Goal: Information Seeking & Learning: Learn about a topic

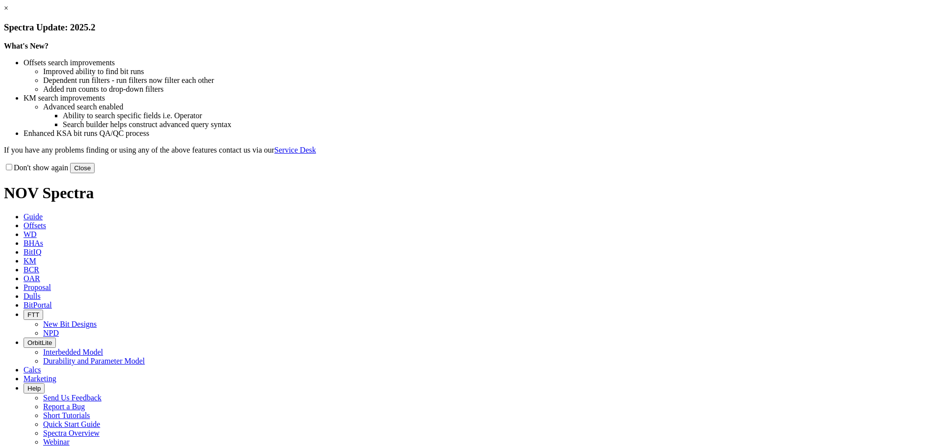
click at [95, 173] on button "Close" at bounding box center [82, 168] width 25 height 10
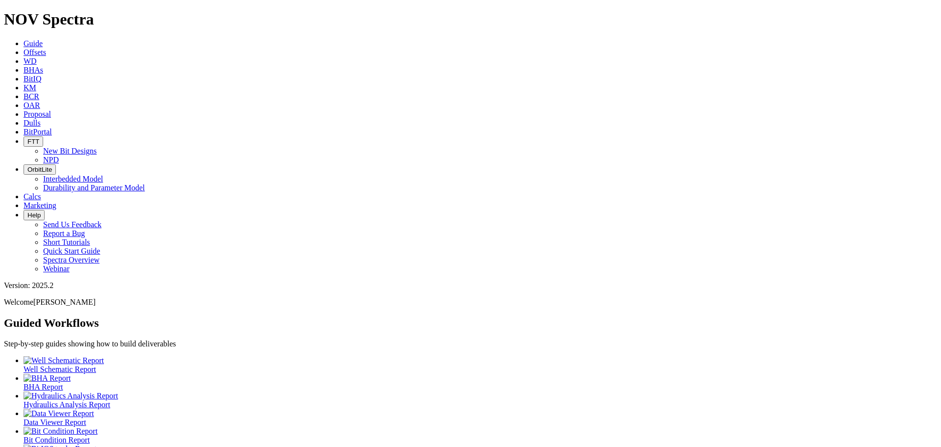
click at [46, 48] on span "Offsets" at bounding box center [35, 52] width 23 height 8
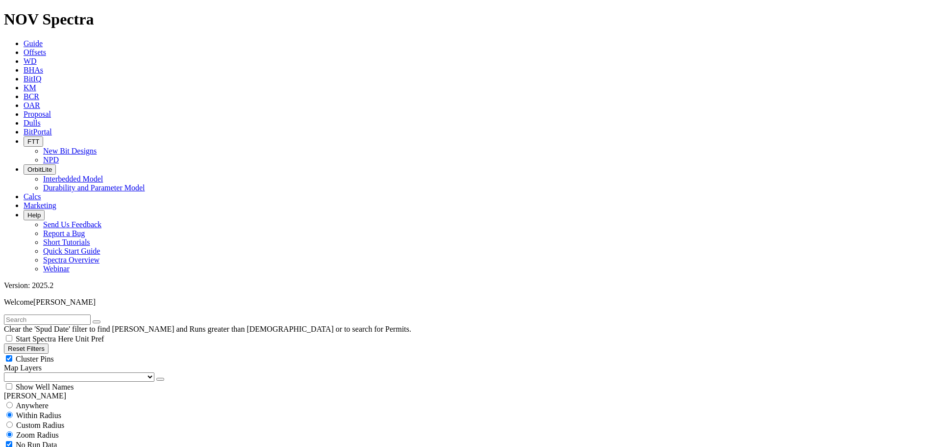
click at [97, 353] on div "Cluster Pins" at bounding box center [470, 358] width 933 height 10
checkbox input "false"
click at [58, 372] on select "US Counties Alberta, CA Townships British Columbia, CA Townships British Columb…" at bounding box center [79, 376] width 150 height 9
click at [7, 372] on select "US Counties Alberta, CA Townships British Columbia, CA Townships British Columb…" at bounding box center [79, 376] width 150 height 9
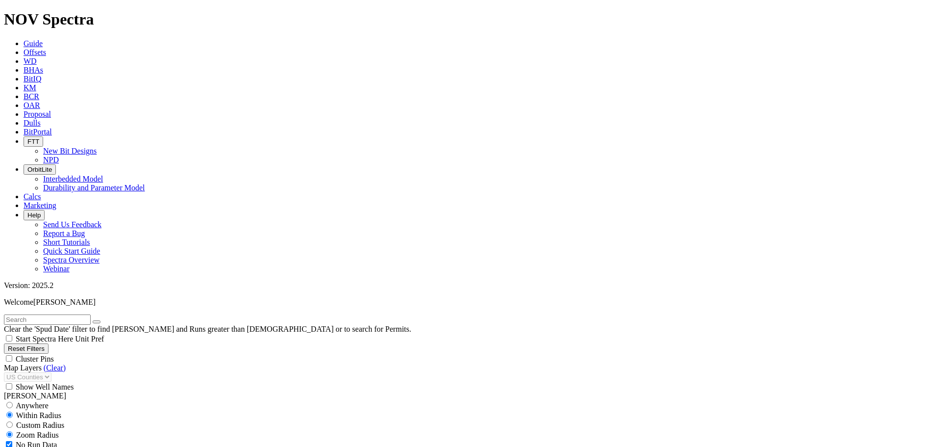
select select "6.75"
checkbox input "false"
select select "? number:6.75 ?"
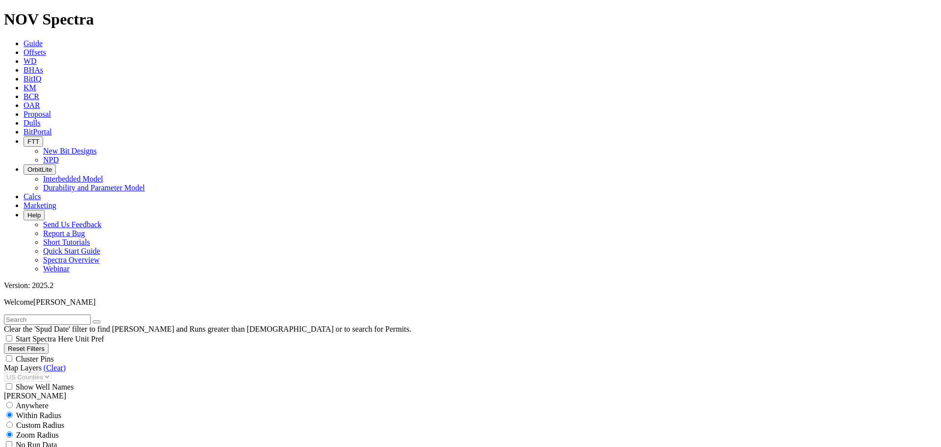
select select "? number:8.75 ?"
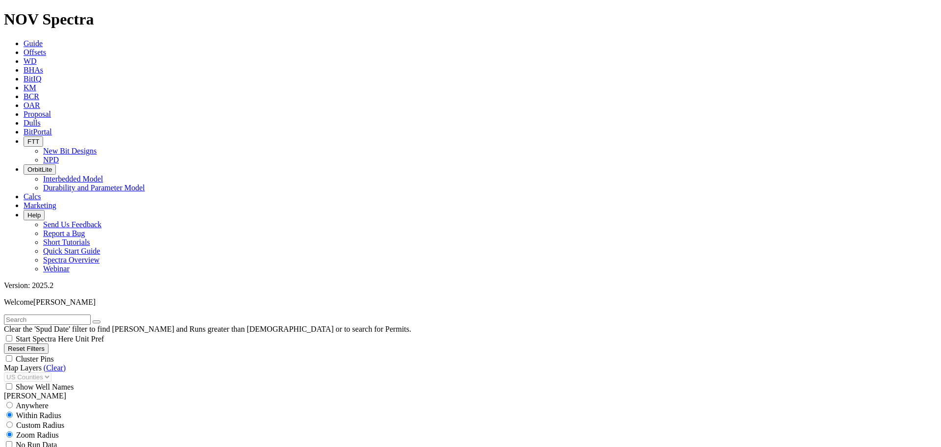
type input "11000"
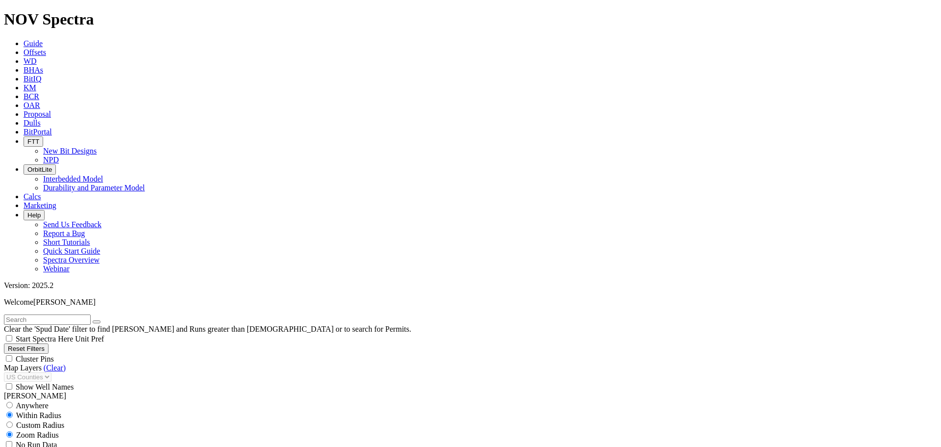
type input "3000"
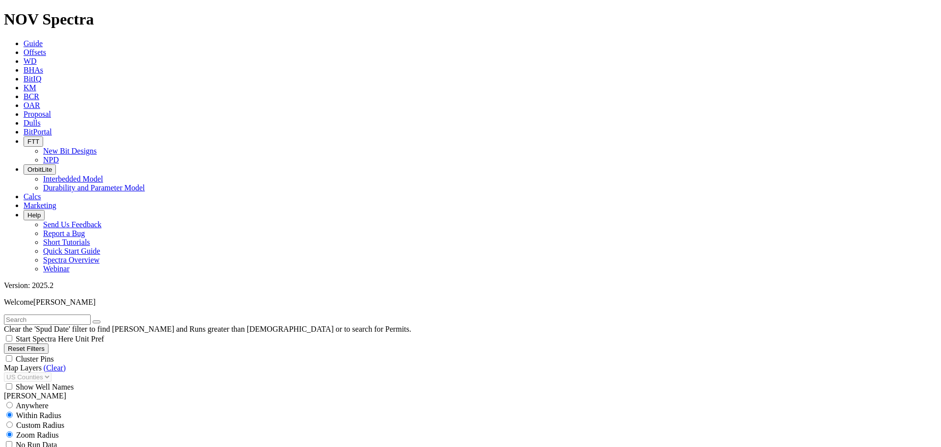
type input "180"
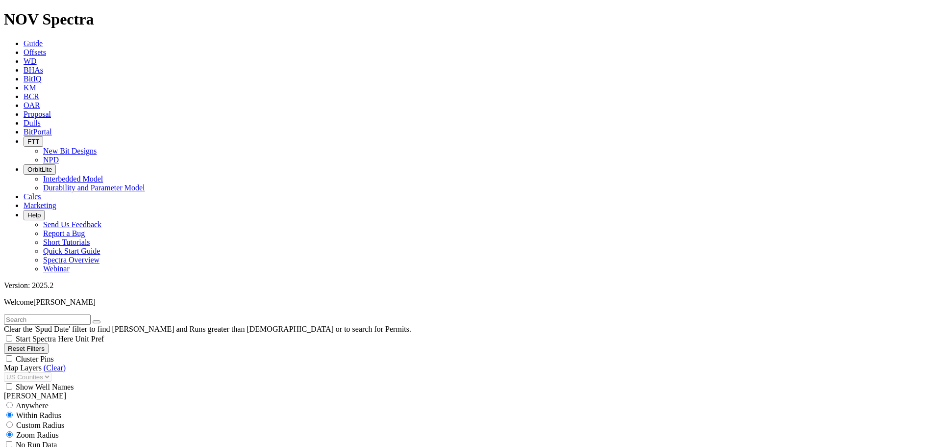
type input "4000"
type input "190"
drag, startPoint x: 35, startPoint y: 337, endPoint x: 24, endPoint y: 339, distance: 11.9
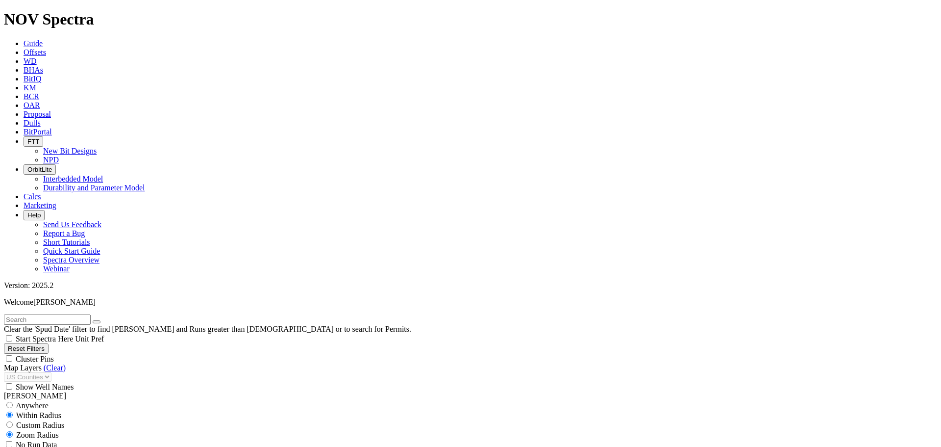
type input "9/4/18"
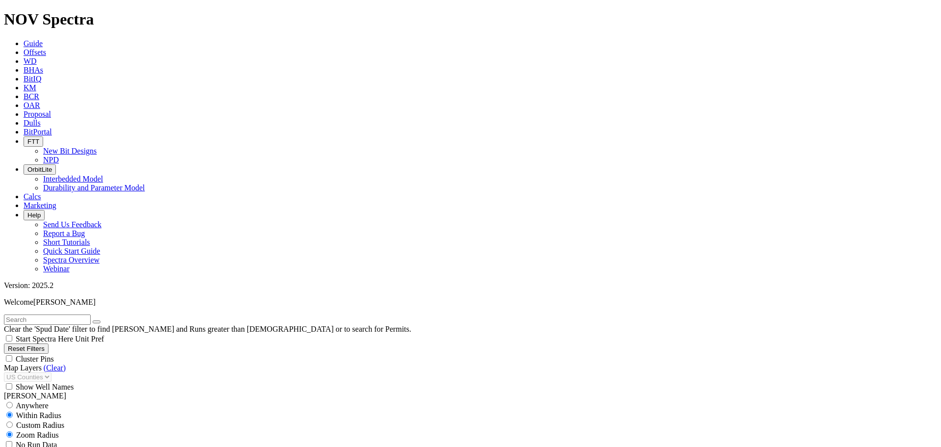
type input "3000"
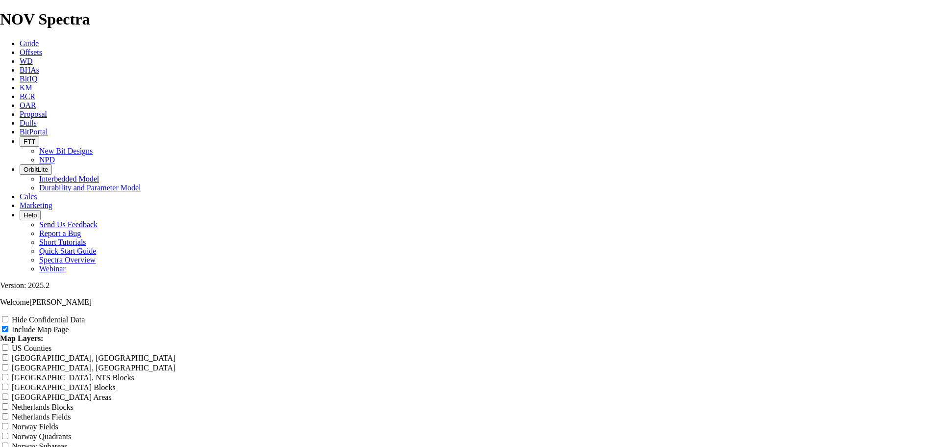
scroll to position [1258, 0]
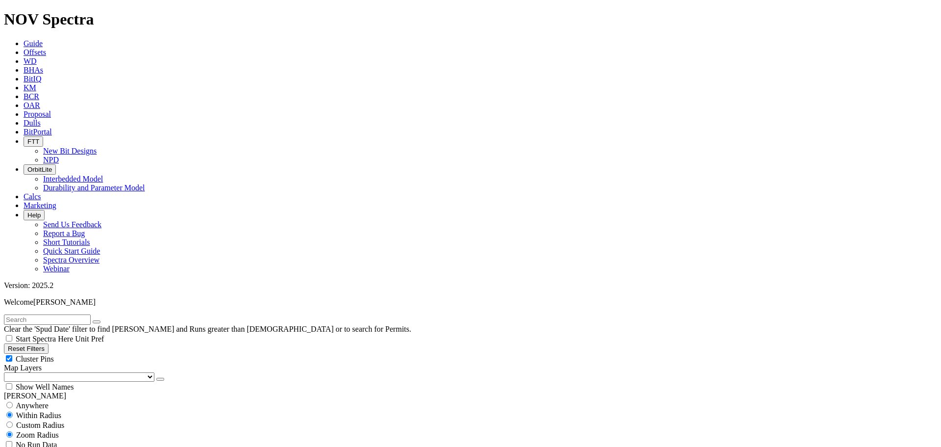
scroll to position [915, 0]
type input "400"
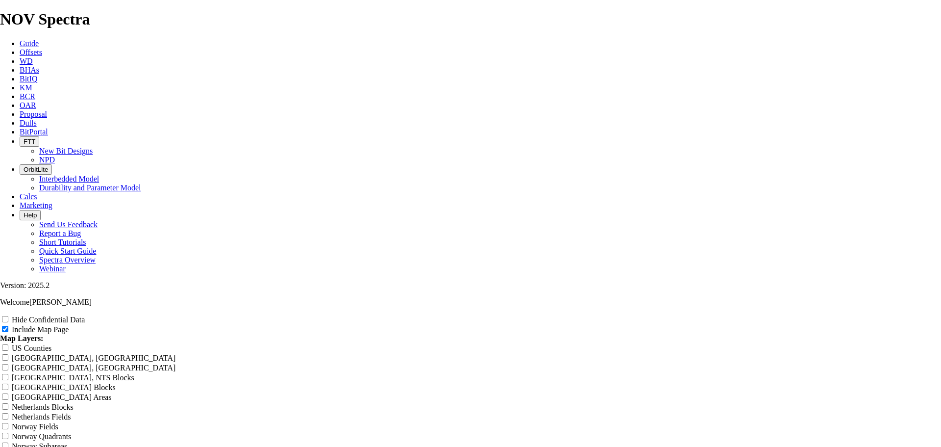
scroll to position [1069, 0]
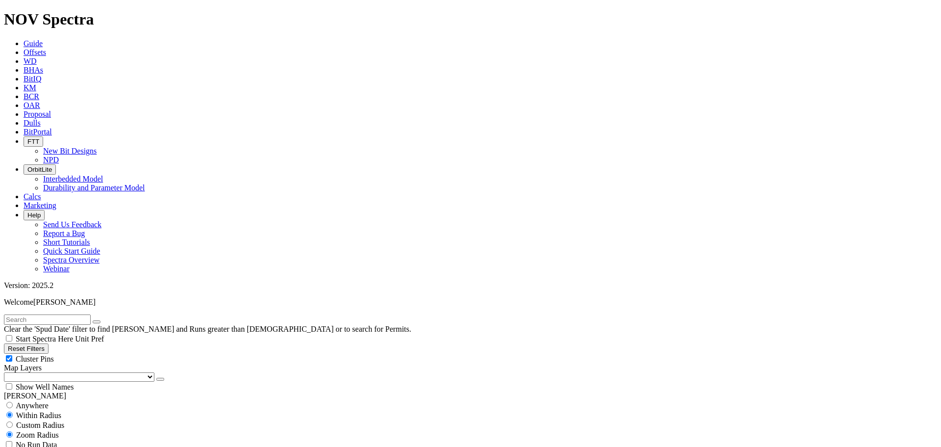
scroll to position [686, 0]
drag, startPoint x: 75, startPoint y: 274, endPoint x: 25, endPoint y: 273, distance: 50.5
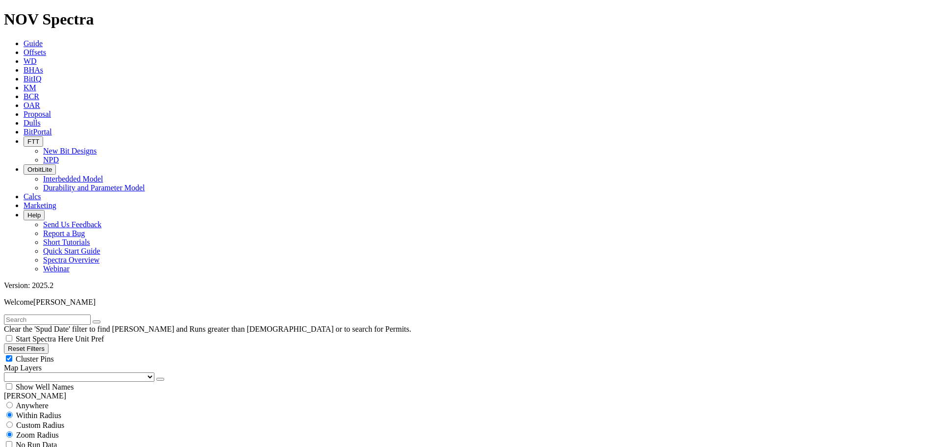
scroll to position [800, 0]
type input "10999"
drag, startPoint x: 126, startPoint y: 335, endPoint x: 170, endPoint y: 337, distance: 43.2
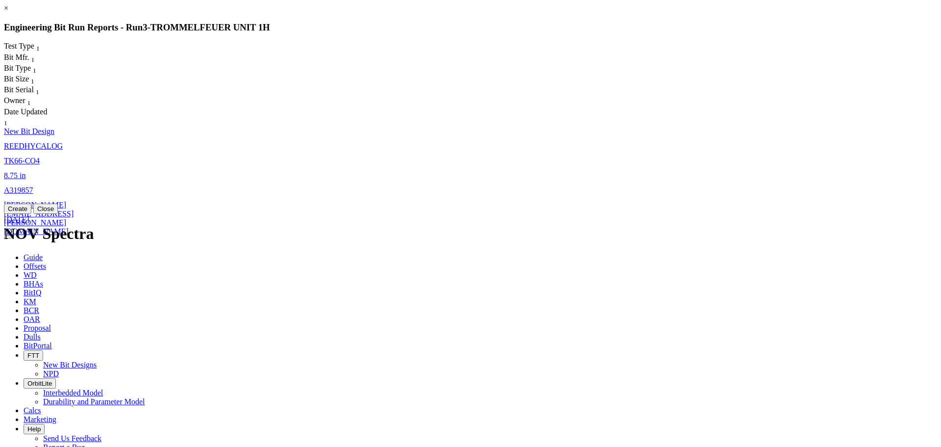
click at [63, 142] on span "REEDHYCALOG" at bounding box center [33, 146] width 59 height 8
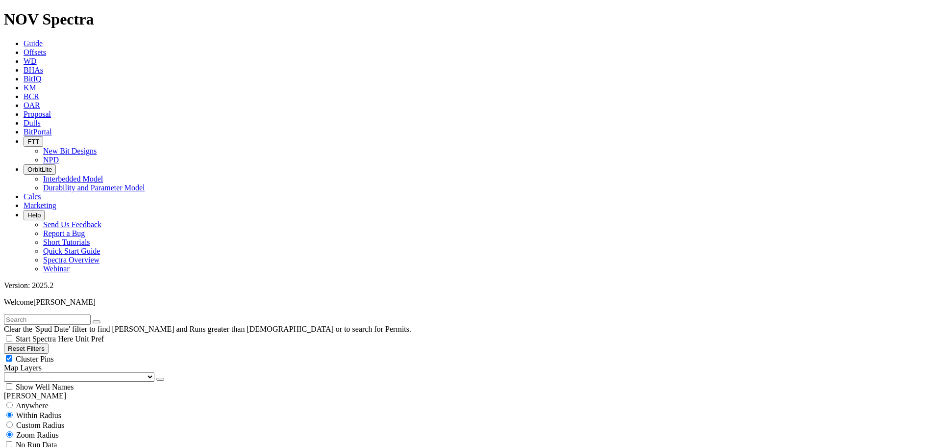
select select "New Bit Design"
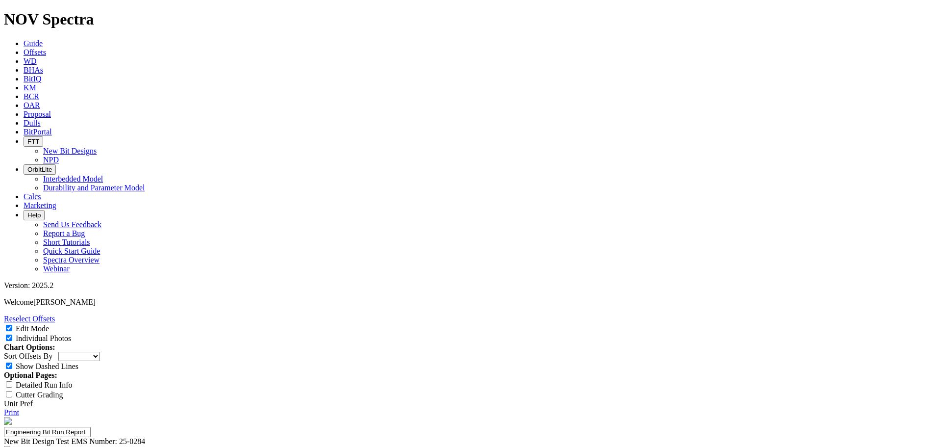
click at [12, 334] on input "Individual Photos" at bounding box center [9, 337] width 6 height 6
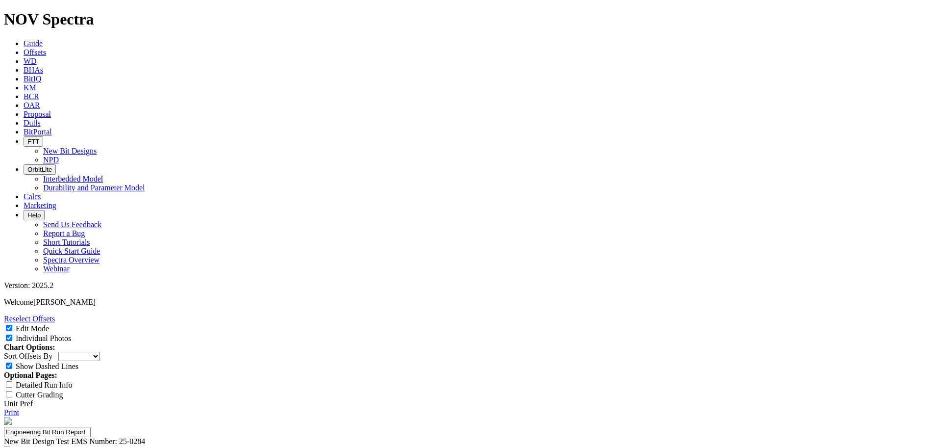
click at [12, 334] on input "Individual Photos" at bounding box center [9, 337] width 6 height 6
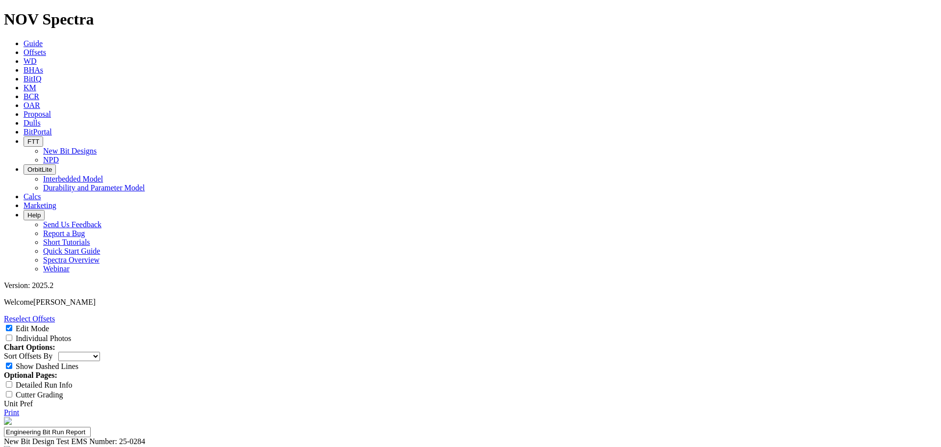
click at [12, 334] on input "Individual Photos" at bounding box center [9, 337] width 6 height 6
checkbox input "true"
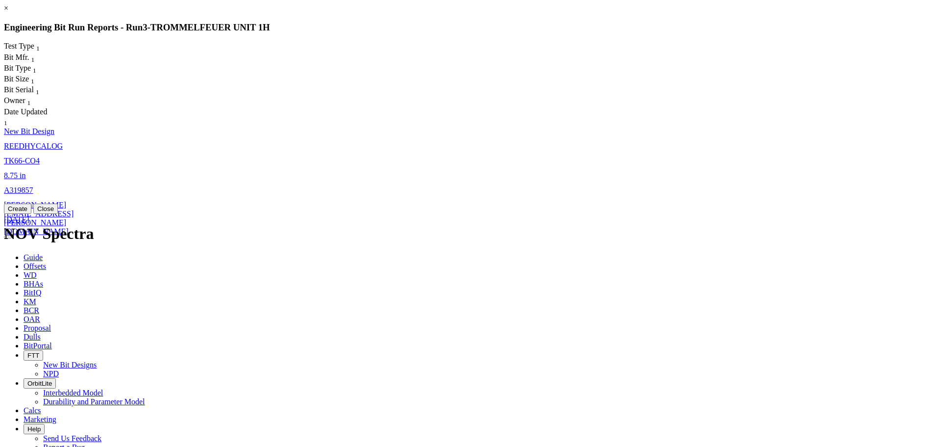
click at [63, 142] on span "REEDHYCALOG" at bounding box center [33, 146] width 59 height 8
select select "New Bit Design"
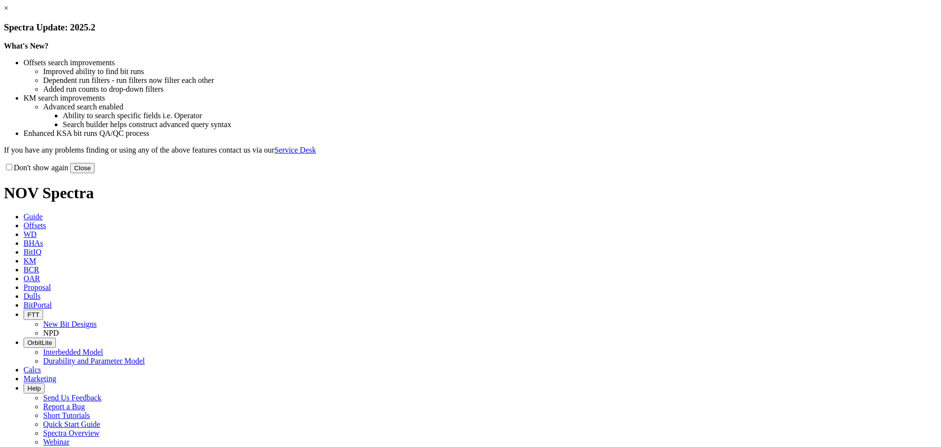
drag, startPoint x: 666, startPoint y: 263, endPoint x: 657, endPoint y: 247, distance: 19.1
click at [95, 173] on button "Close" at bounding box center [82, 168] width 25 height 10
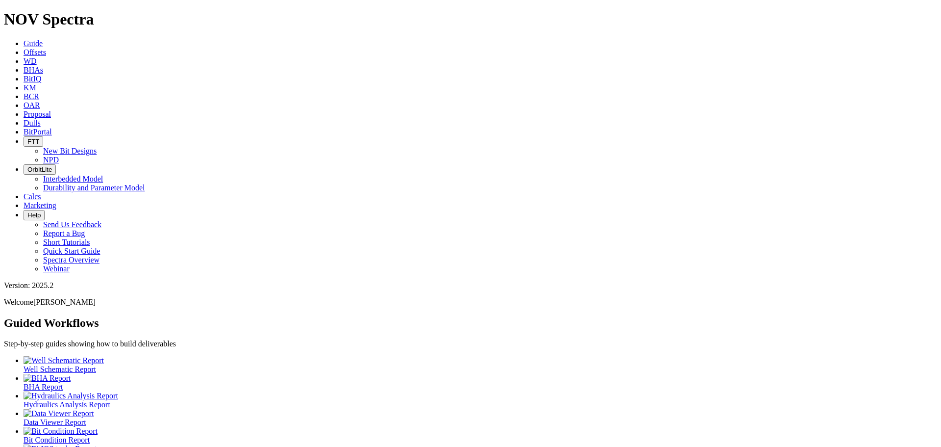
click at [41, 119] on link "Dulls" at bounding box center [32, 123] width 17 height 8
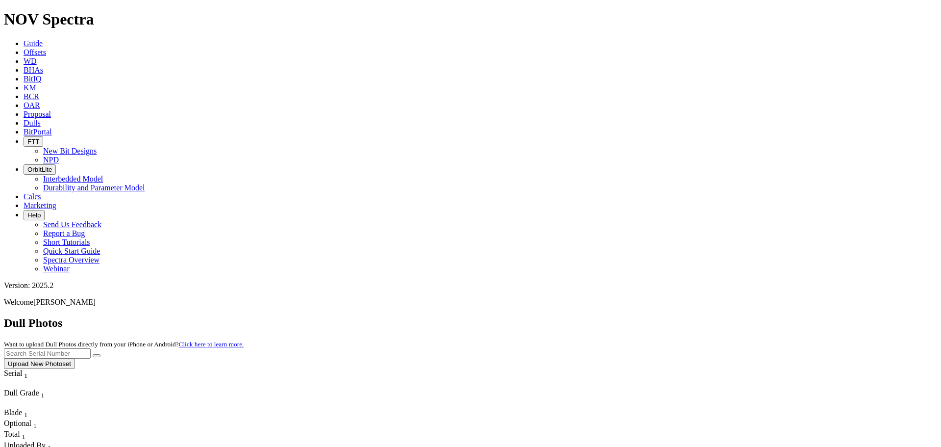
click at [91, 348] on input "text" at bounding box center [47, 353] width 87 height 10
type input "a319857"
click at [100, 354] on button "submit" at bounding box center [97, 355] width 8 height 3
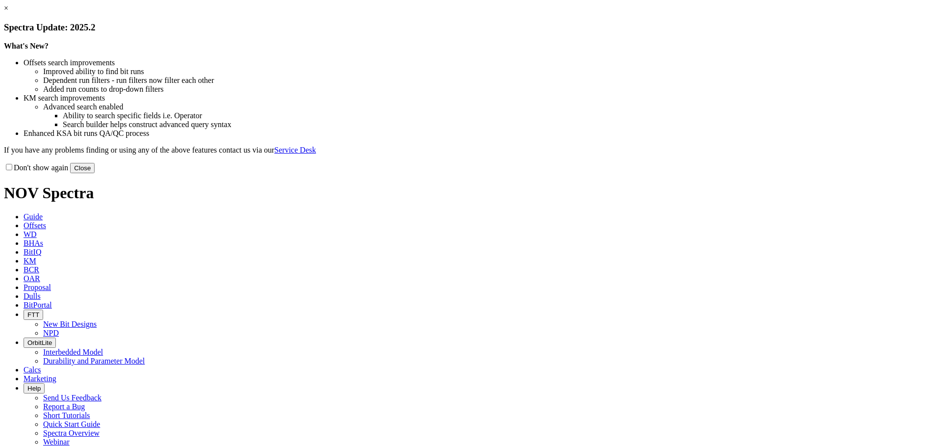
click at [95, 173] on button "Close" at bounding box center [82, 168] width 25 height 10
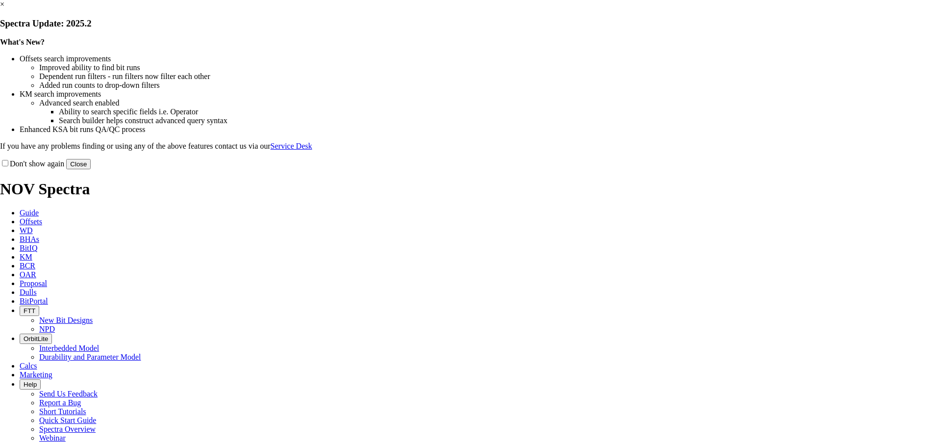
click at [91, 169] on button "Close" at bounding box center [78, 164] width 25 height 10
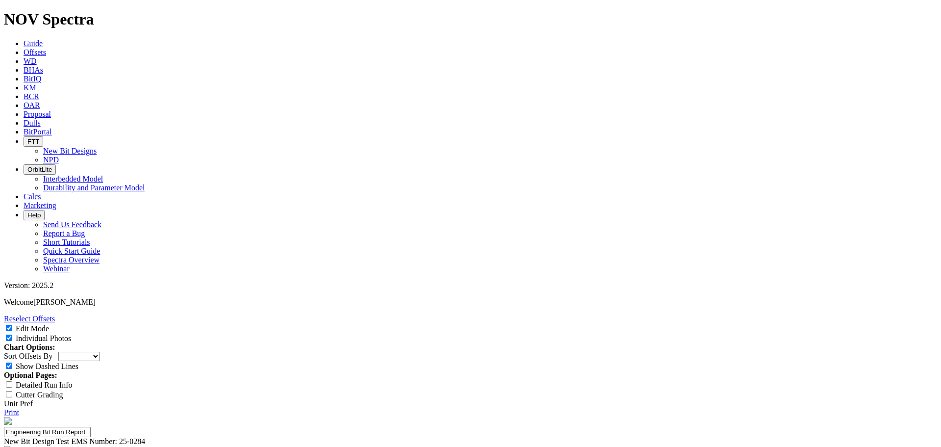
select select "New Bit Design"
